Goal: Task Accomplishment & Management: Use online tool/utility

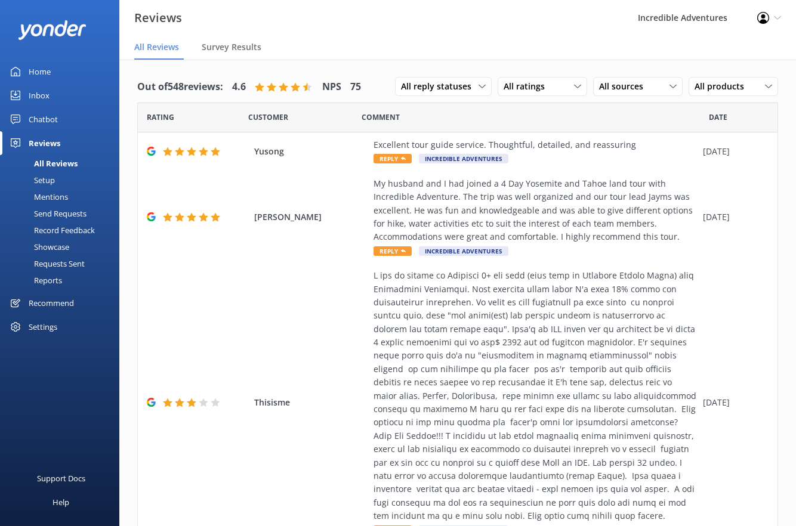
click at [35, 114] on div "Chatbot" at bounding box center [43, 119] width 29 height 24
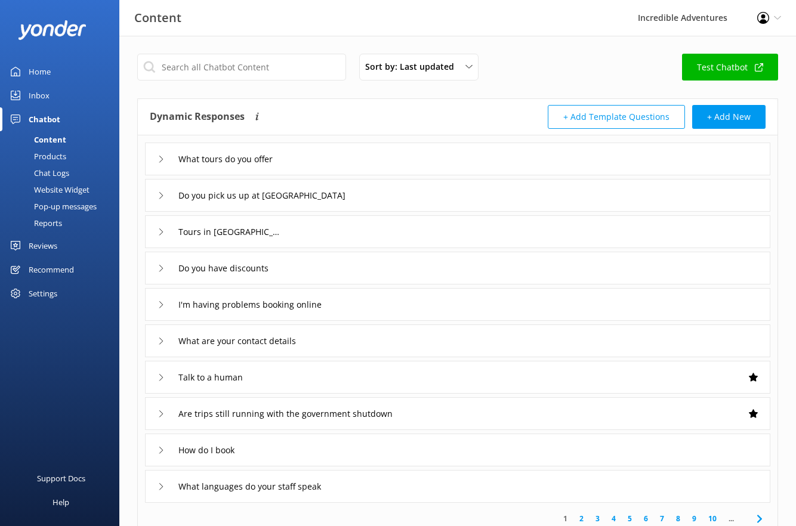
click at [44, 94] on div "Inbox" at bounding box center [39, 96] width 21 height 24
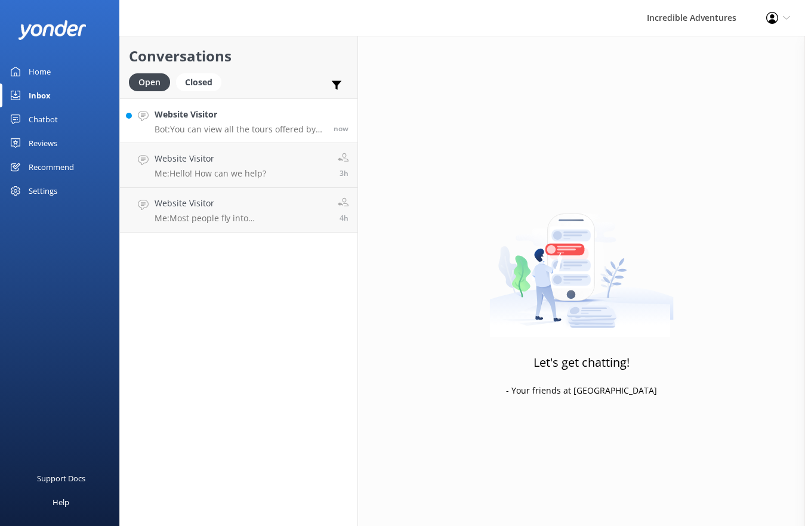
click at [279, 128] on p "Bot: You can view all the tours offered by Incredible Adventures at the followi…" at bounding box center [240, 129] width 170 height 11
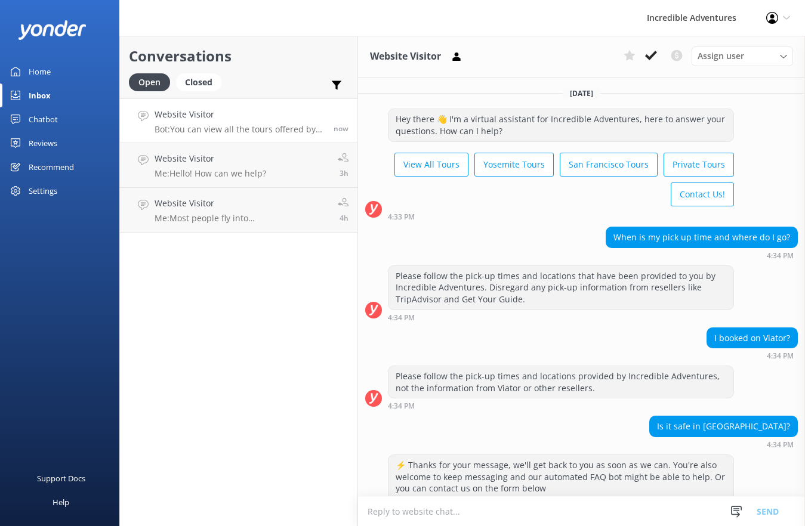
click at [67, 75] on link "Home" at bounding box center [59, 72] width 119 height 24
